Goal: Information Seeking & Learning: Find specific fact

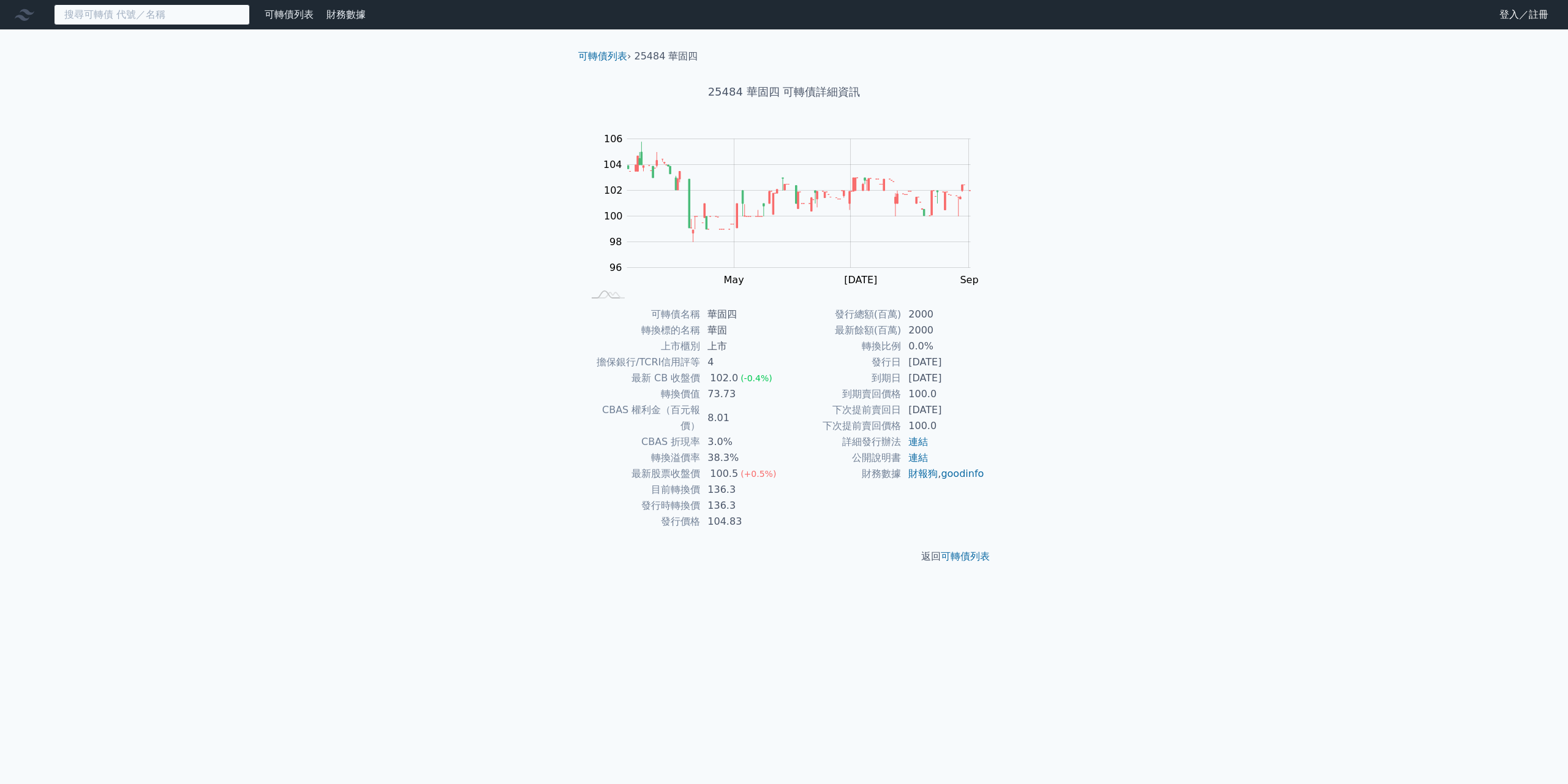
click at [99, 21] on input at bounding box center [152, 14] width 196 height 21
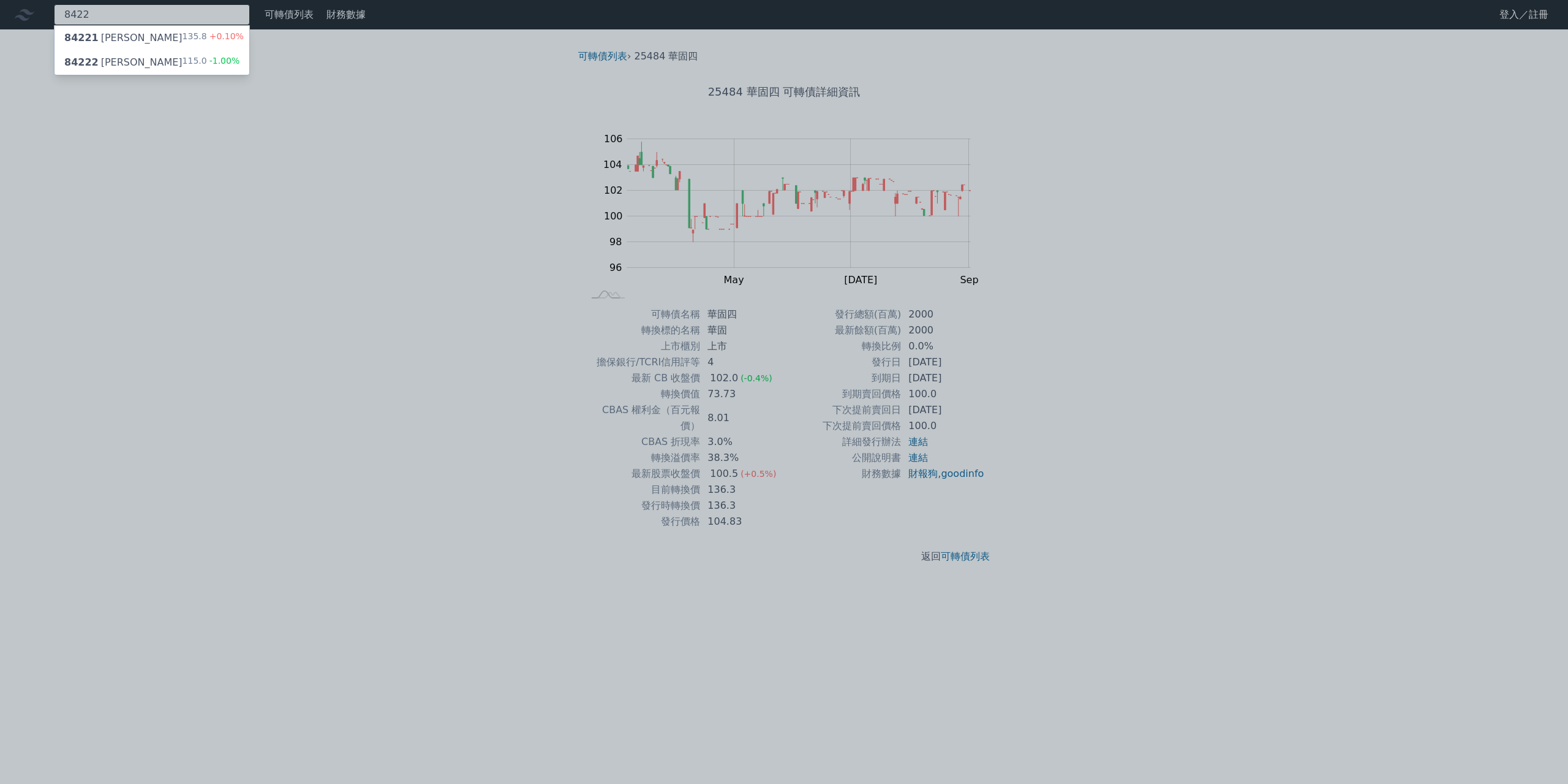
type input "8422"
click at [112, 61] on div "84222 [PERSON_NAME]" at bounding box center [123, 62] width 118 height 15
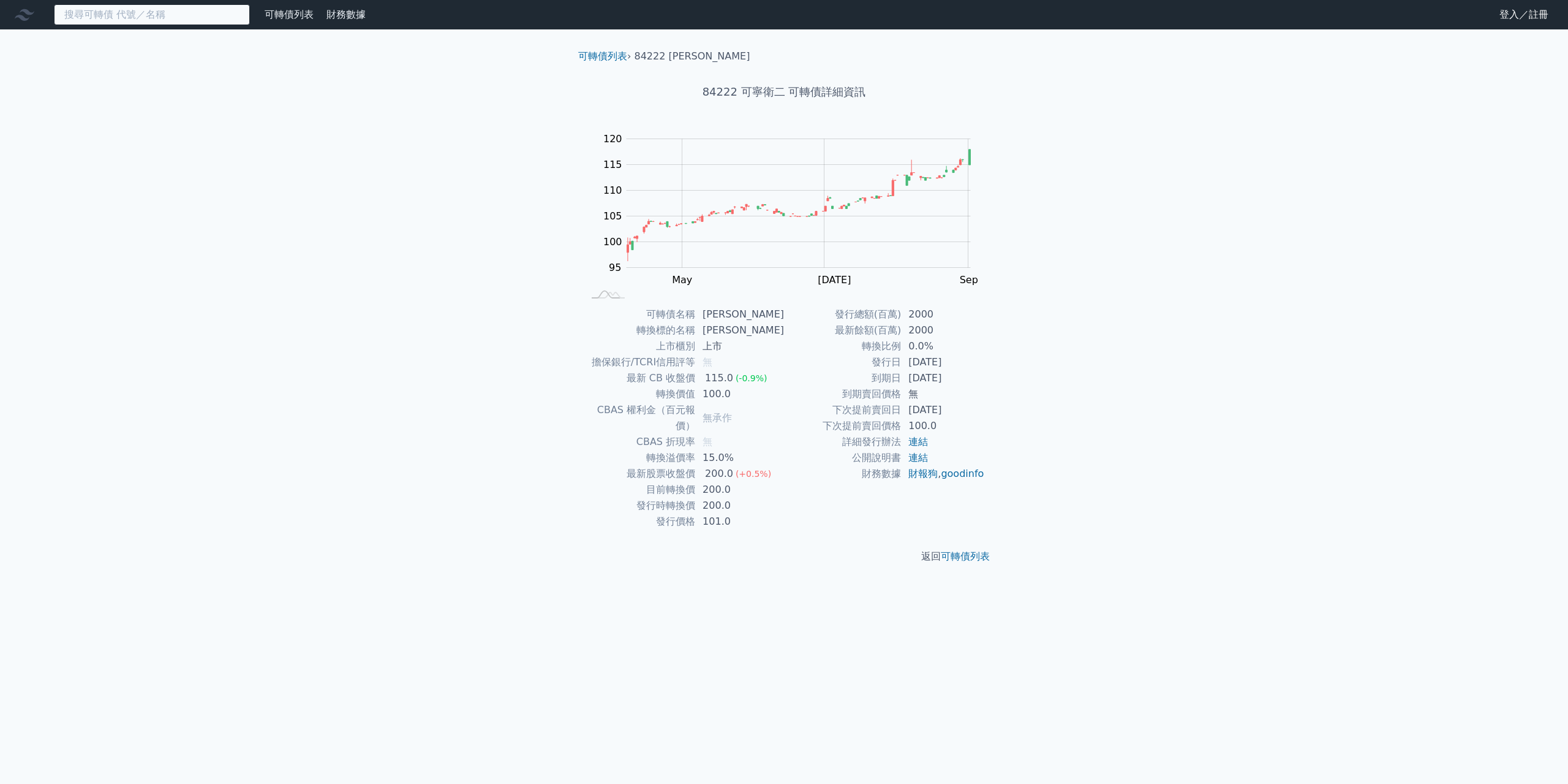
click at [172, 10] on input at bounding box center [152, 14] width 196 height 21
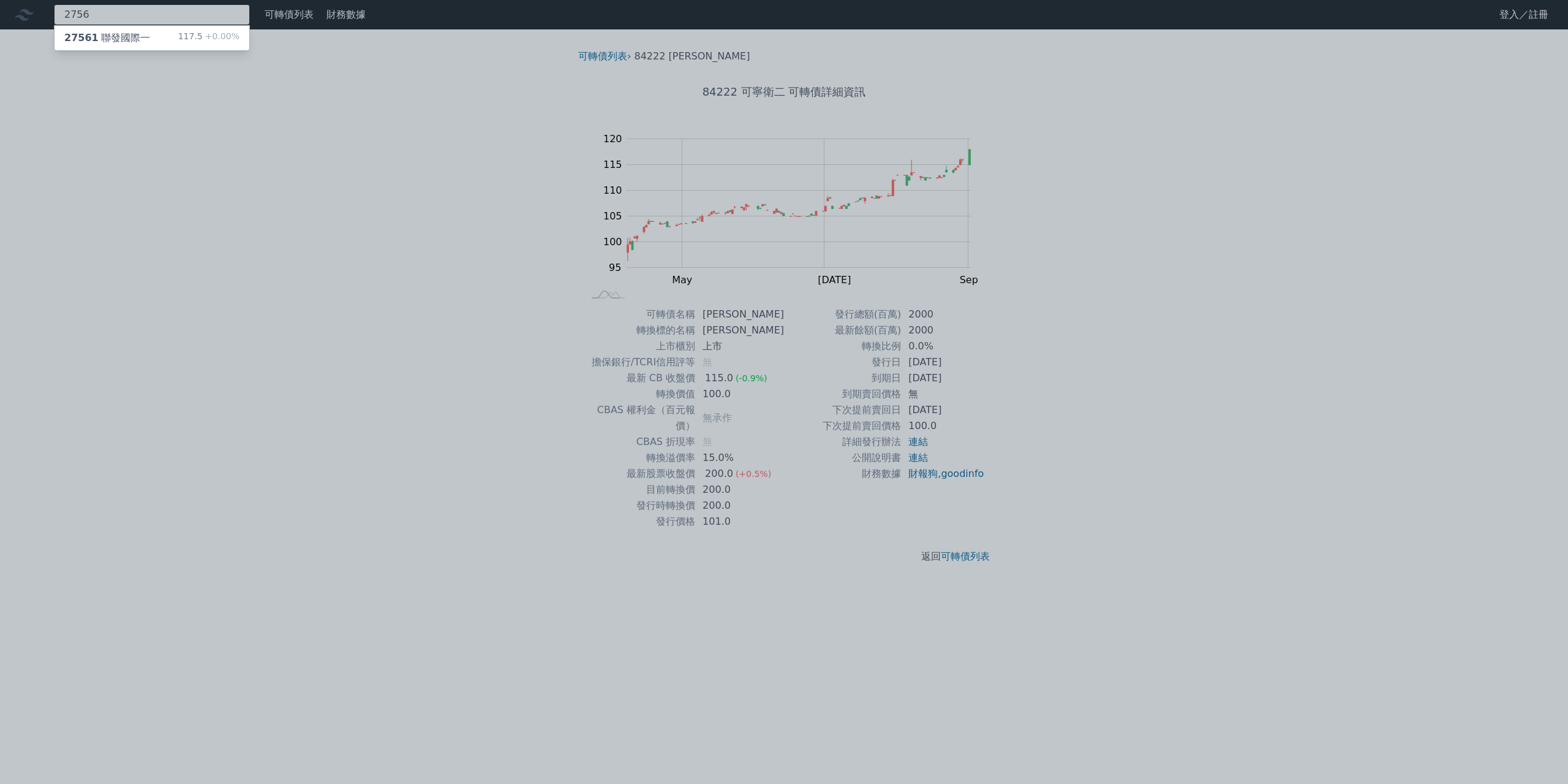
type input "2756"
click at [181, 43] on div "27561 聯發國際一 117.5 +0.00%" at bounding box center [152, 38] width 195 height 24
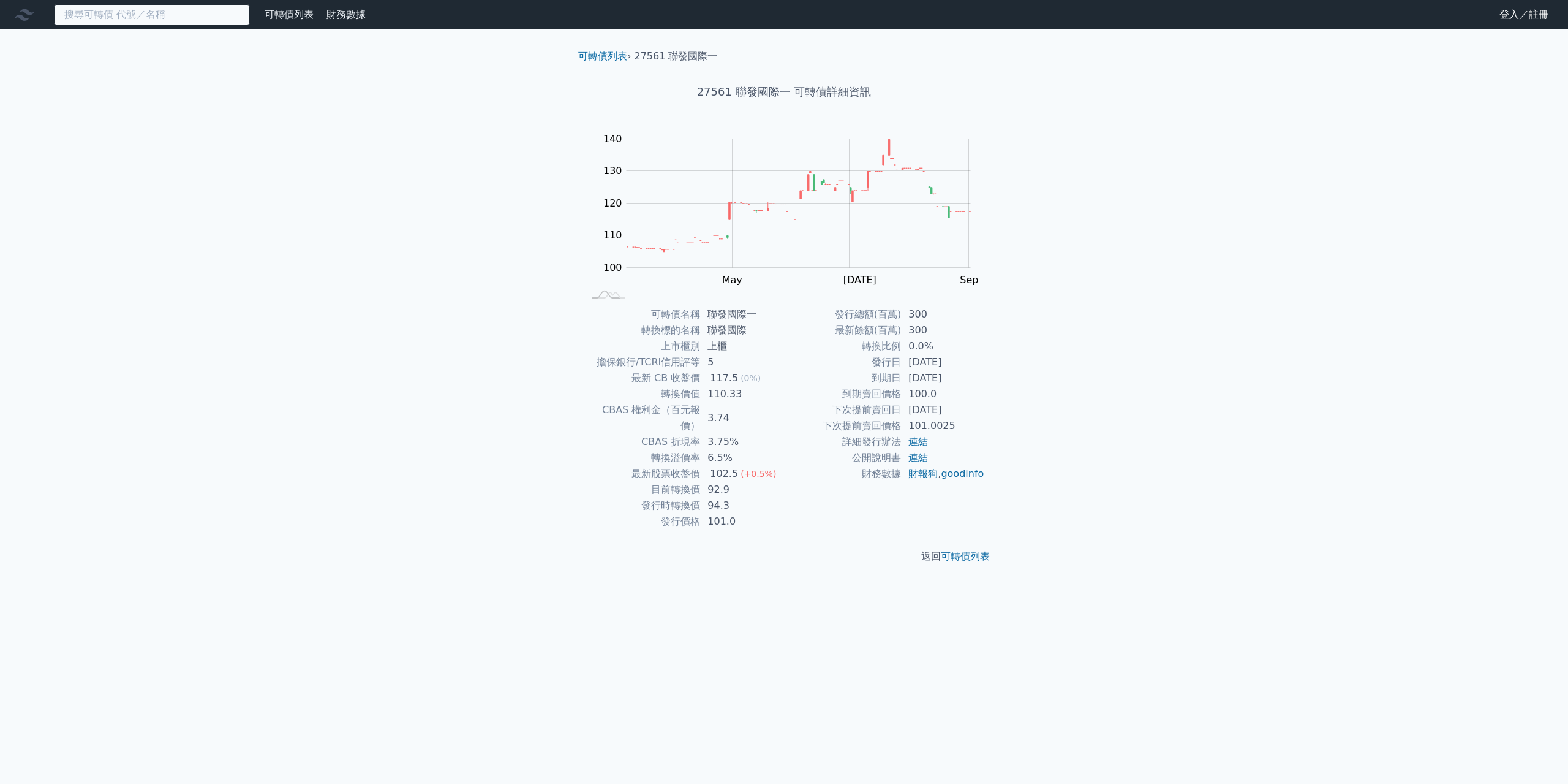
click at [180, 19] on input at bounding box center [152, 14] width 196 height 21
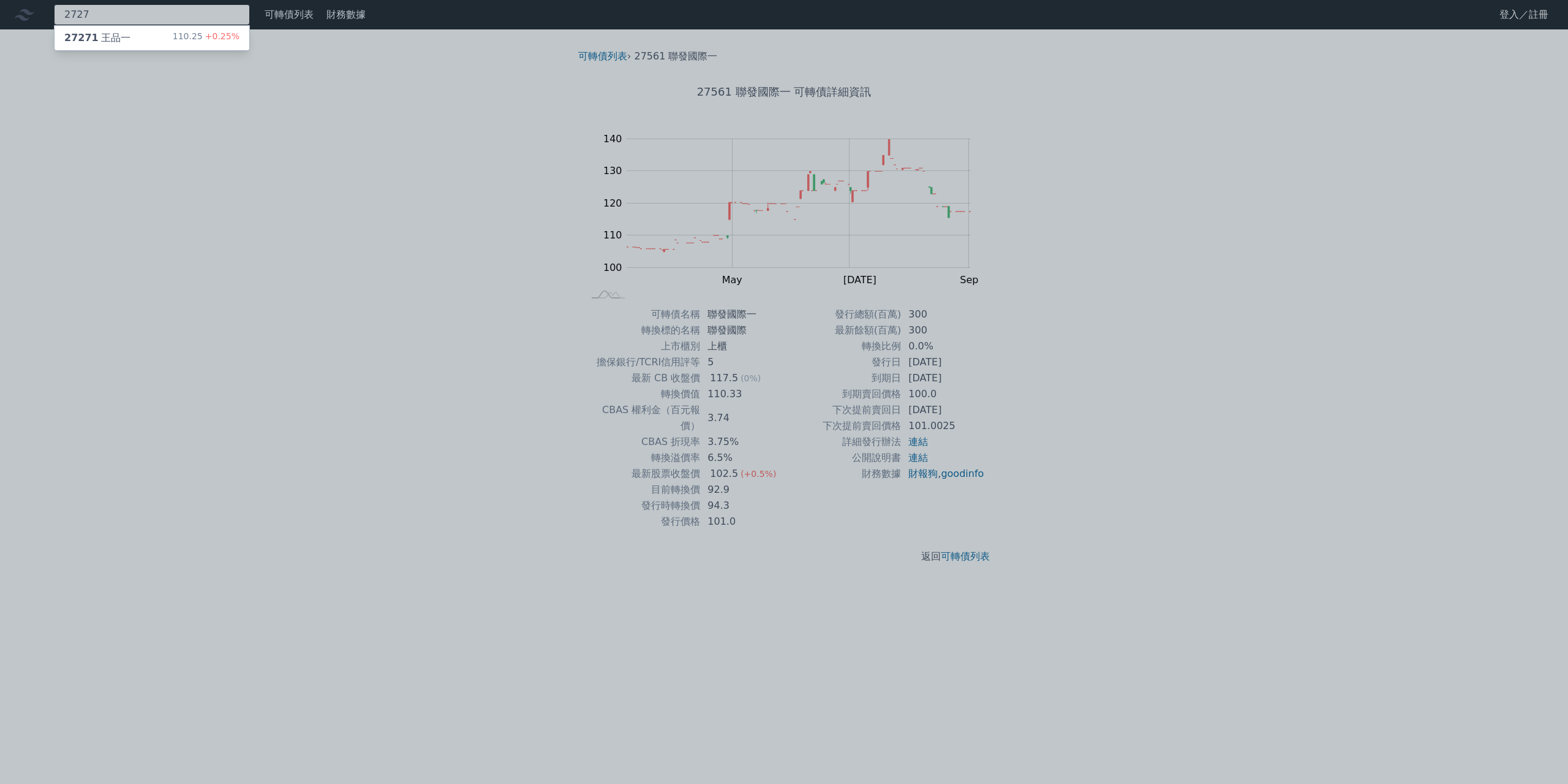
type input "2727"
click at [184, 43] on div "110.25 +0.25%" at bounding box center [206, 38] width 67 height 15
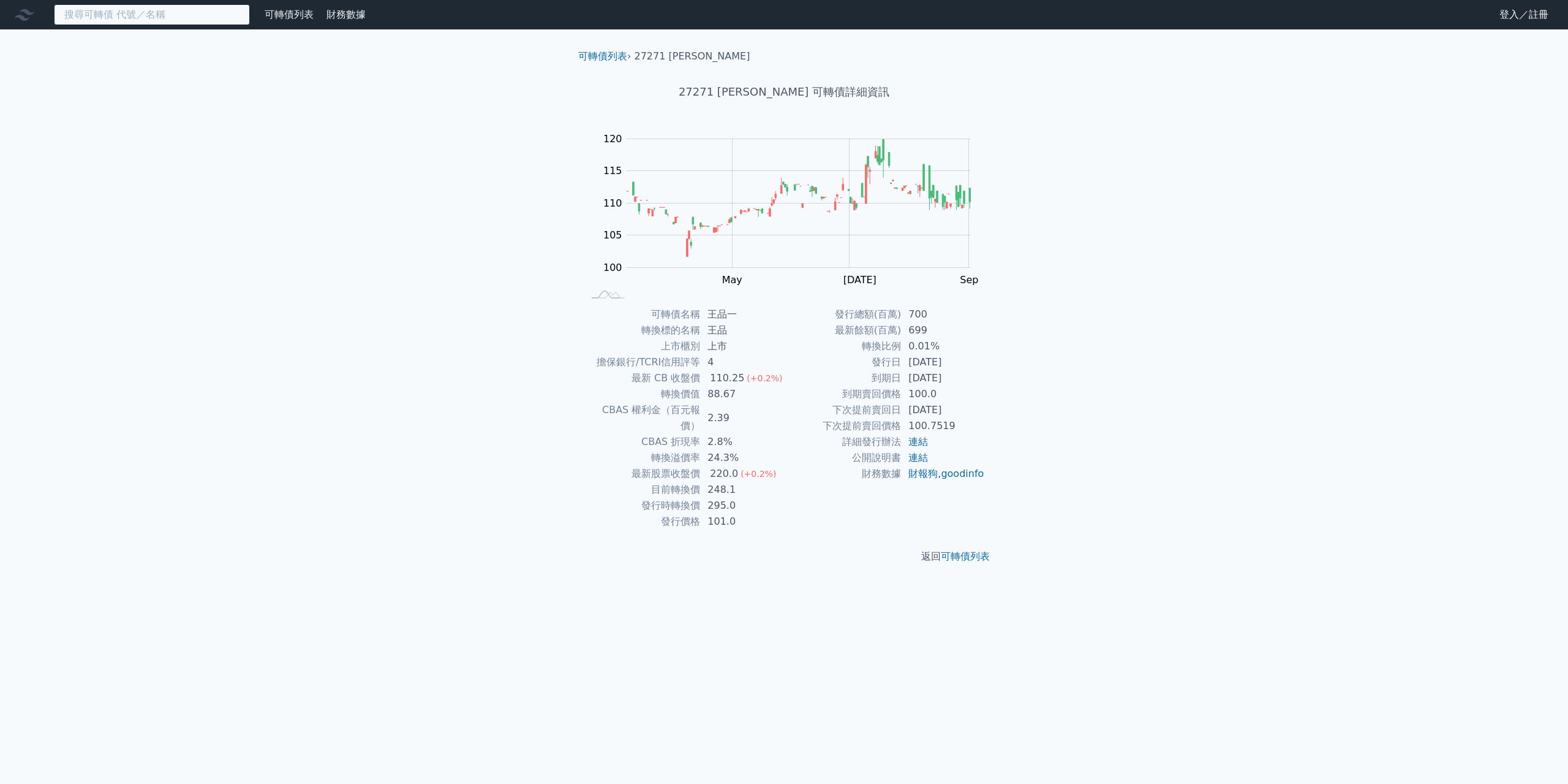
click at [172, 17] on input at bounding box center [152, 14] width 196 height 21
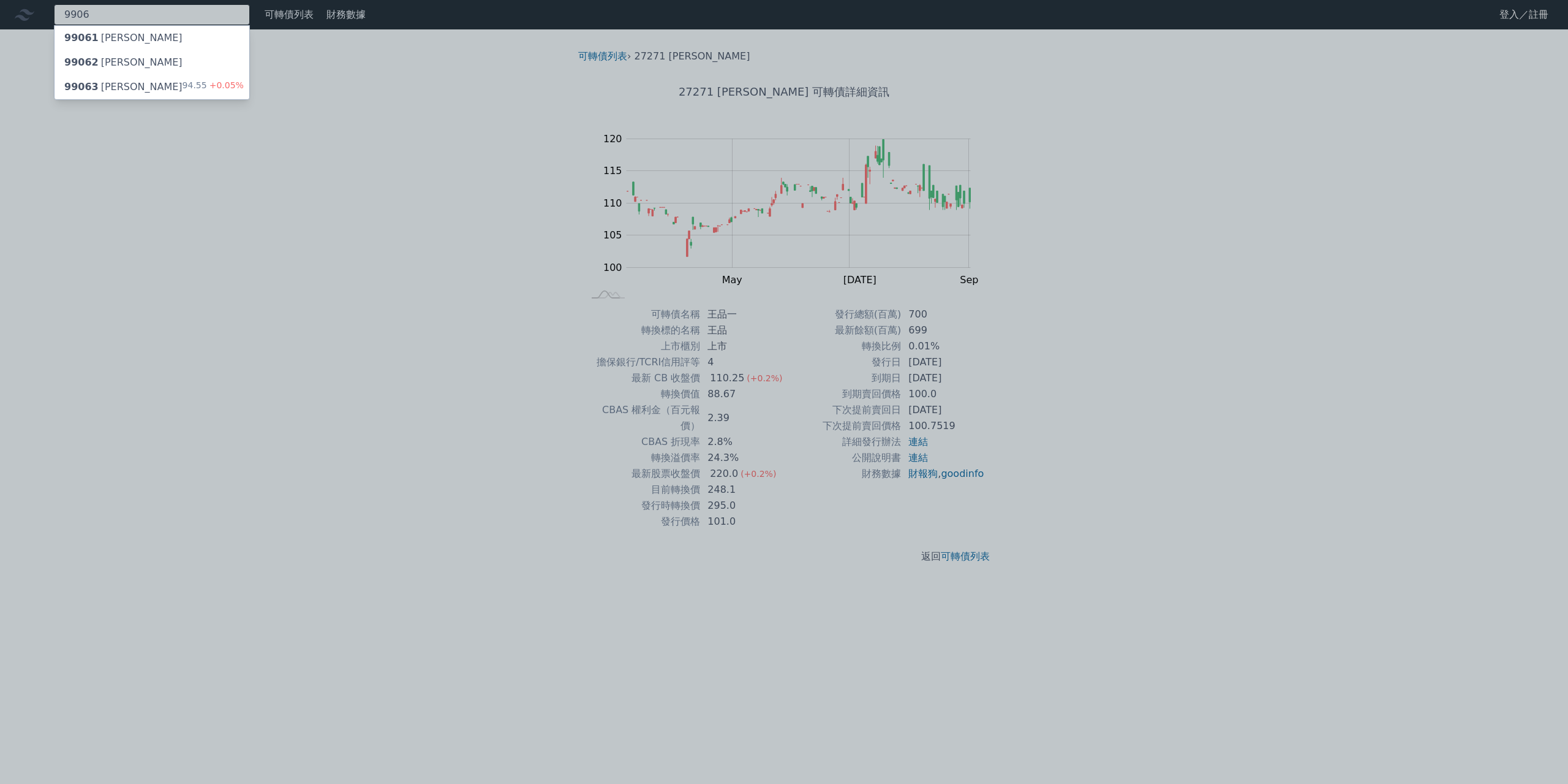
type input "9906"
click at [199, 79] on div "99063 欣巴巴三 94.55 +0.05%" at bounding box center [152, 86] width 195 height 24
